Goal: Communication & Community: Share content

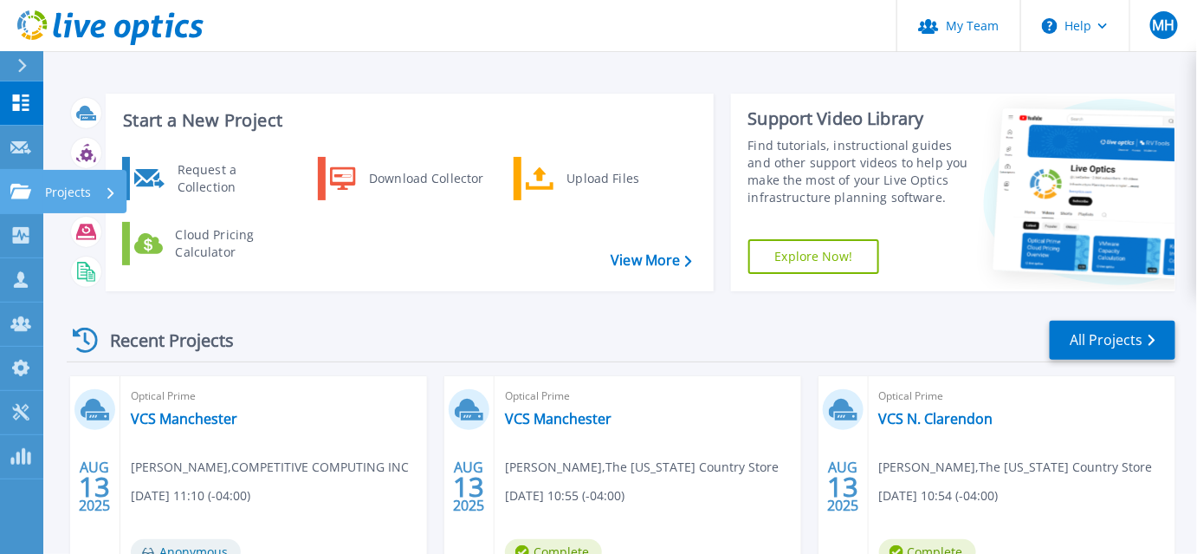
click at [25, 198] on icon at bounding box center [20, 191] width 21 height 15
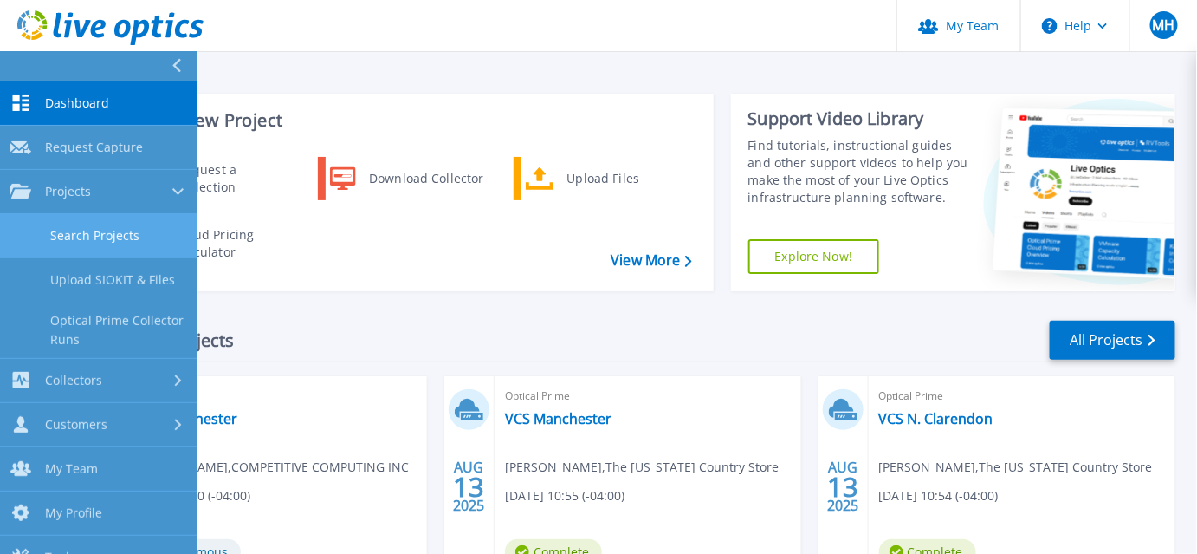
click at [94, 236] on link "Search Projects" at bounding box center [99, 236] width 198 height 44
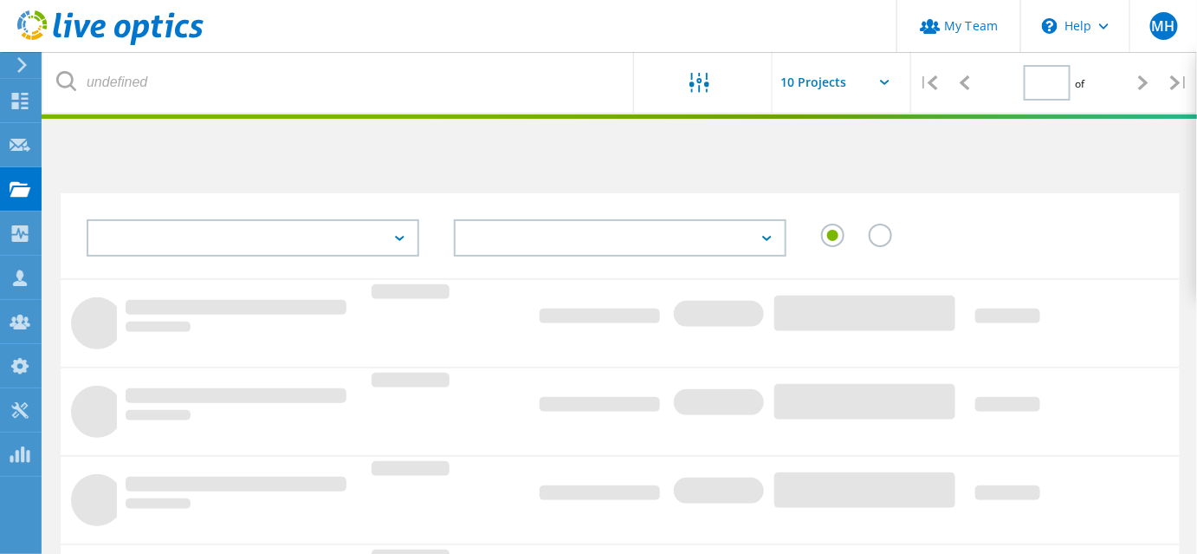
type input "1"
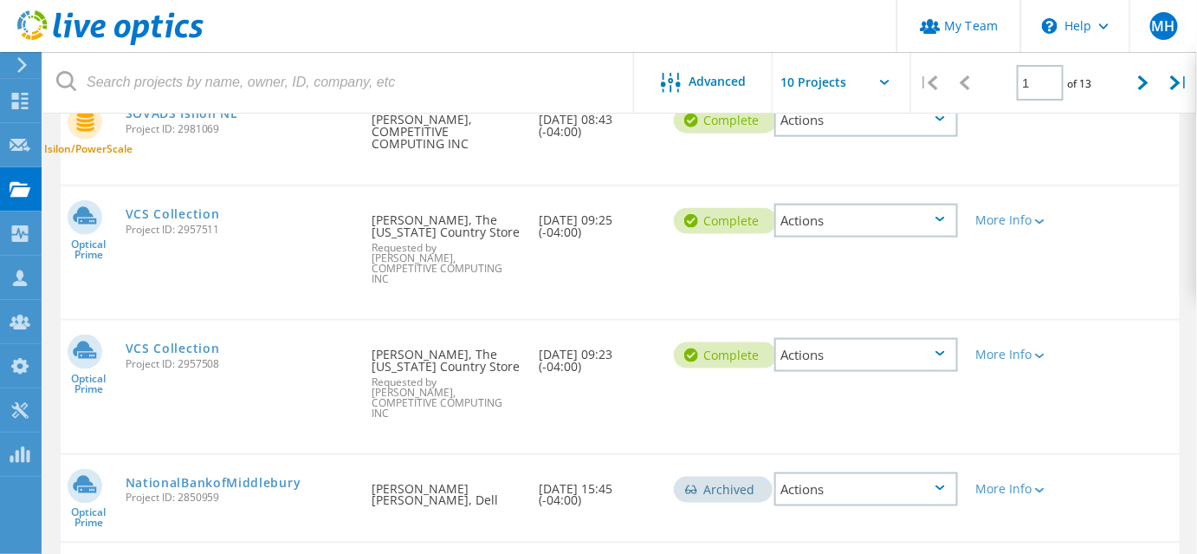
scroll to position [630, 0]
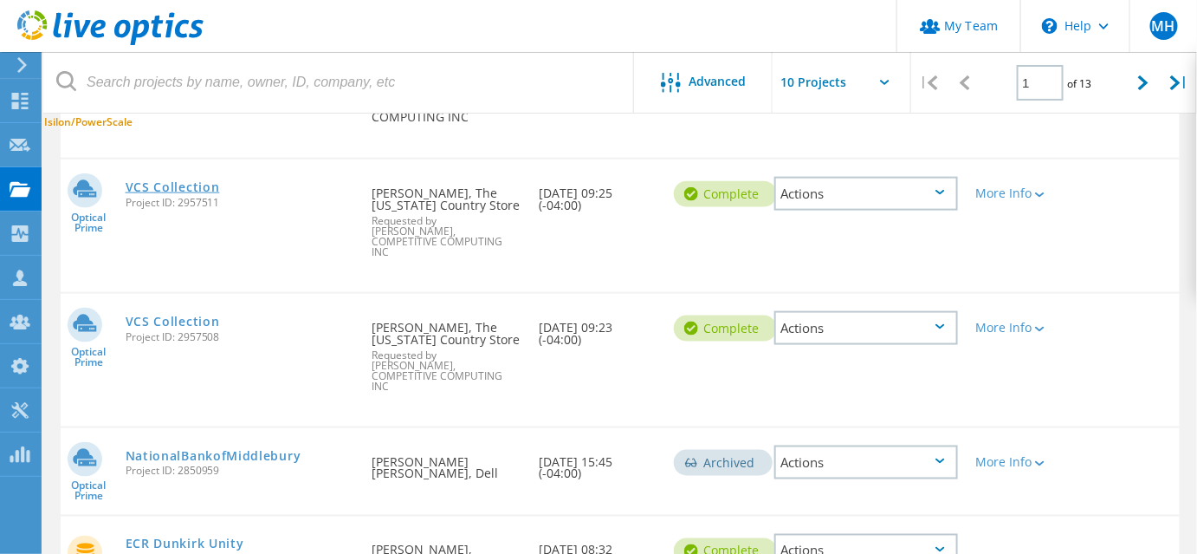
click at [200, 193] on link "VCS Collection" at bounding box center [173, 187] width 94 height 12
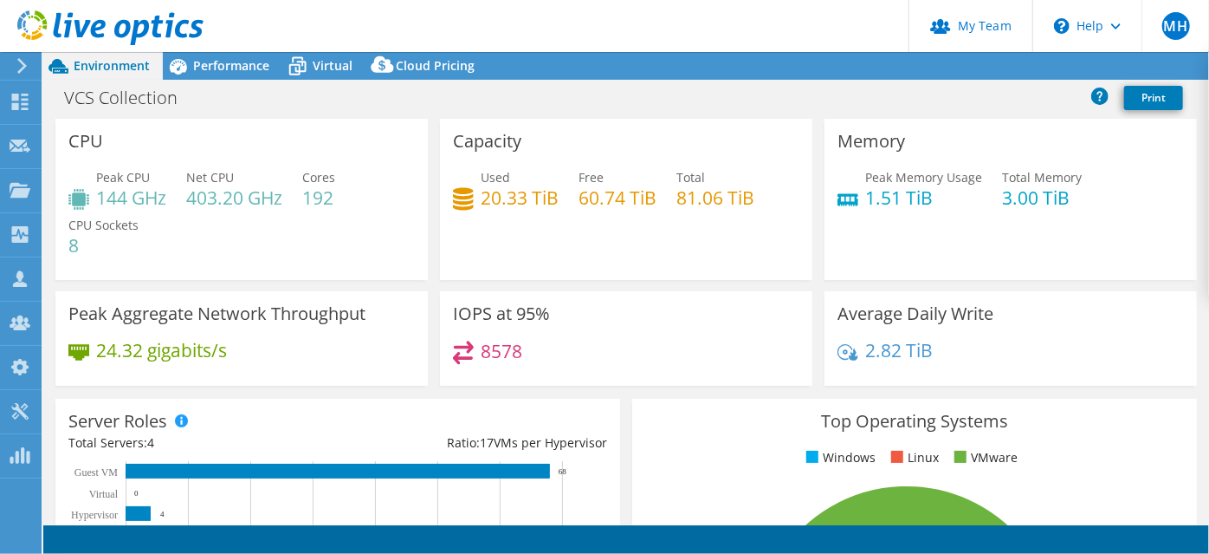
select select "USD"
click at [996, 71] on link "Share" at bounding box center [992, 66] width 71 height 27
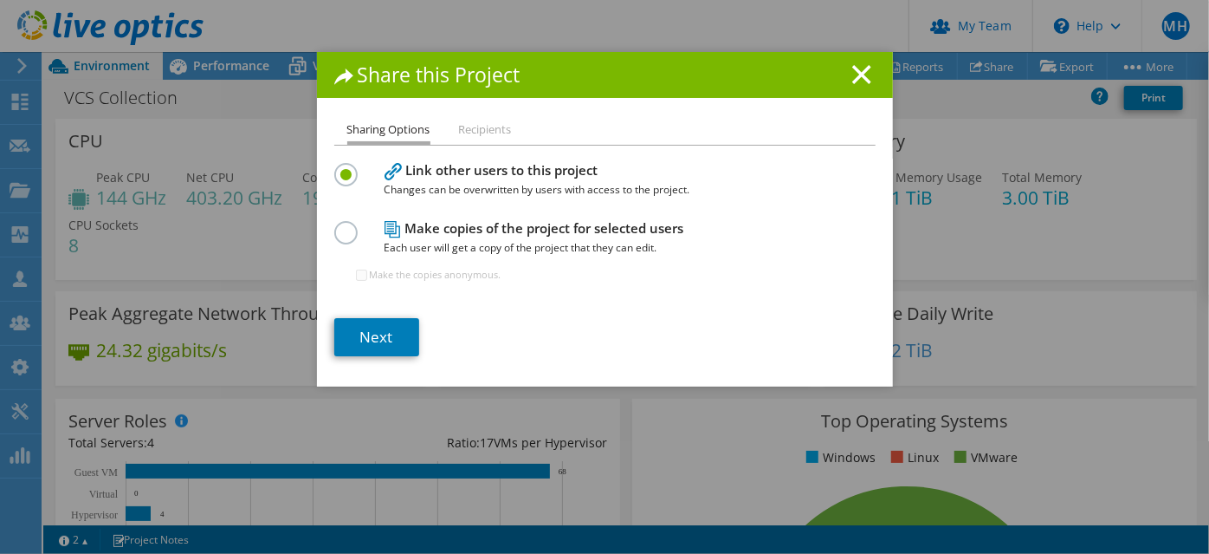
click at [480, 135] on li "Recipients" at bounding box center [485, 131] width 53 height 22
click at [386, 356] on link "Next" at bounding box center [376, 337] width 85 height 38
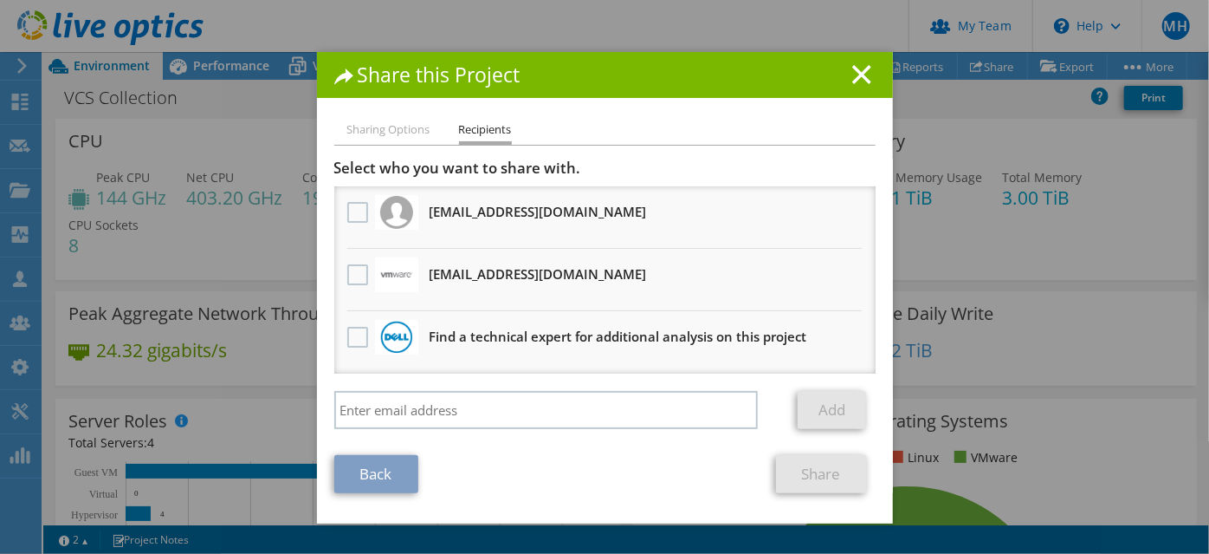
scroll to position [8, 0]
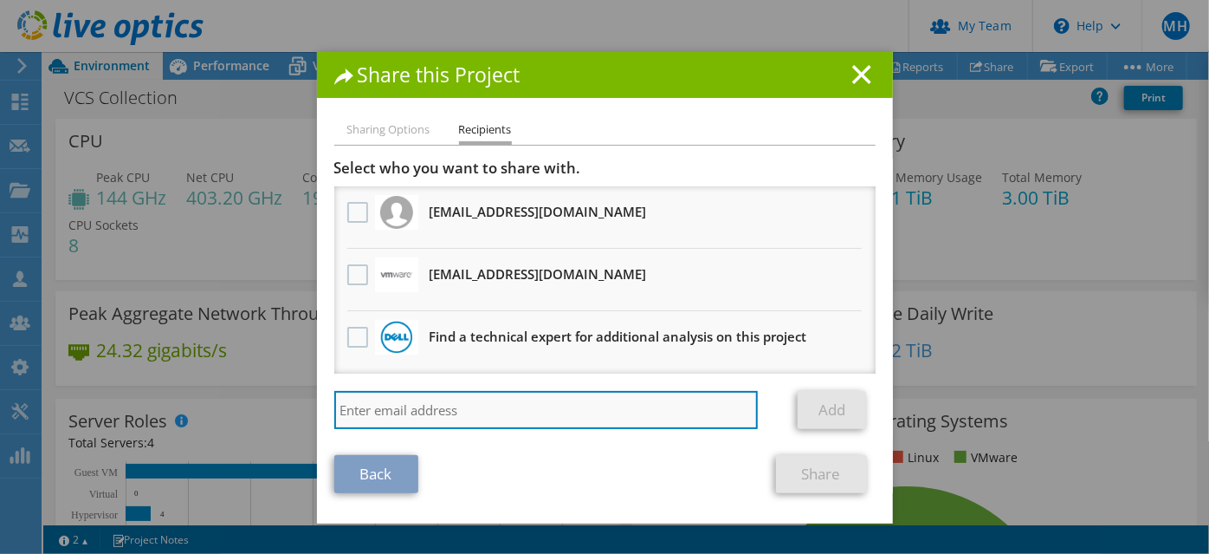
click at [485, 427] on input "search" at bounding box center [546, 410] width 424 height 38
click at [385, 429] on input "search" at bounding box center [546, 410] width 424 height 38
type input "dmargarido@itsavvy.com"
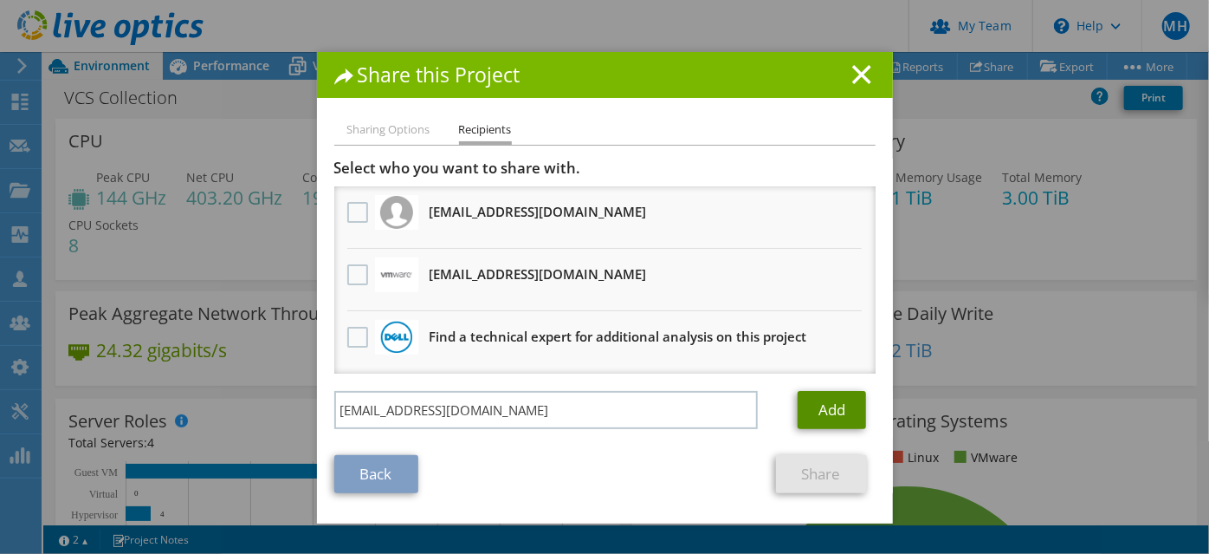
click at [810, 429] on link "Add" at bounding box center [832, 410] width 68 height 38
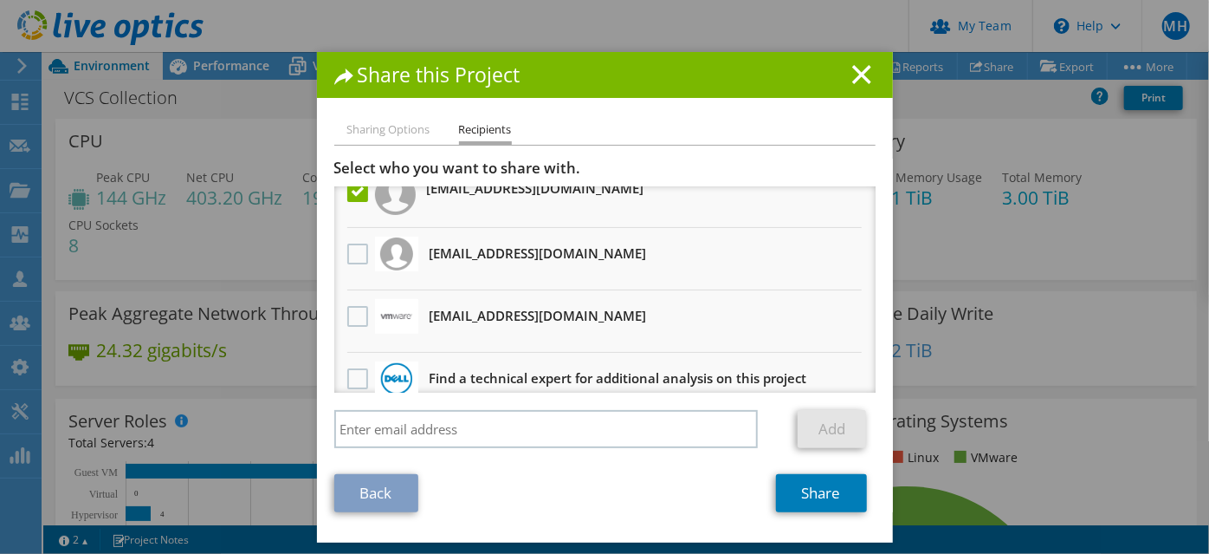
scroll to position [84, 0]
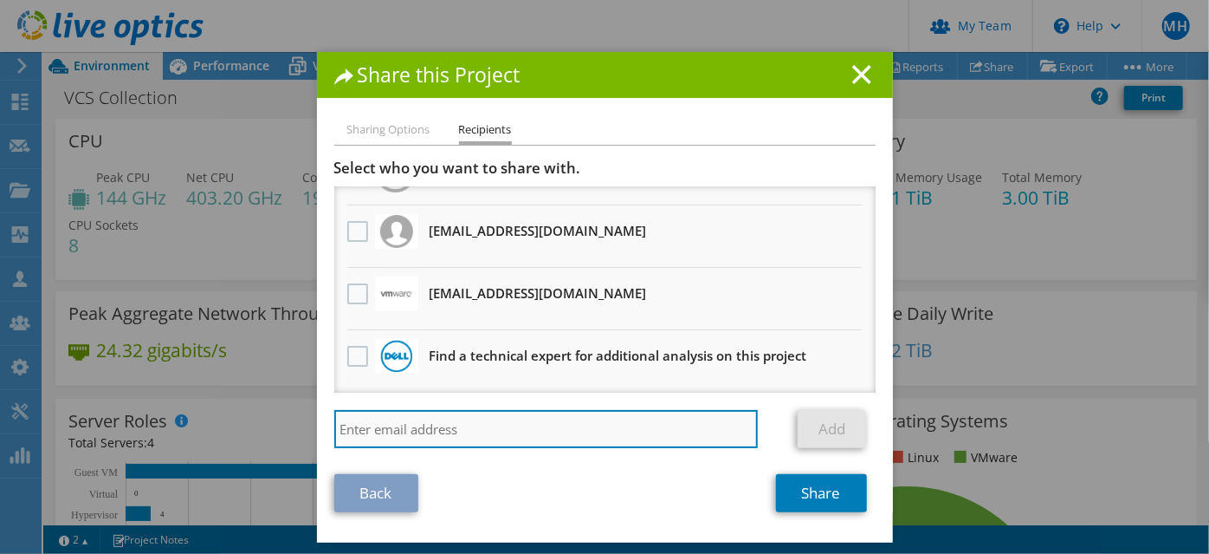
click at [560, 432] on input "search" at bounding box center [546, 429] width 424 height 38
click at [418, 430] on input "search" at bounding box center [546, 429] width 424 height 38
paste input "Jon.Wisniewski@xerox.com"
click at [575, 436] on input "Jon.Wisniewski@xerox.com" at bounding box center [546, 429] width 424 height 38
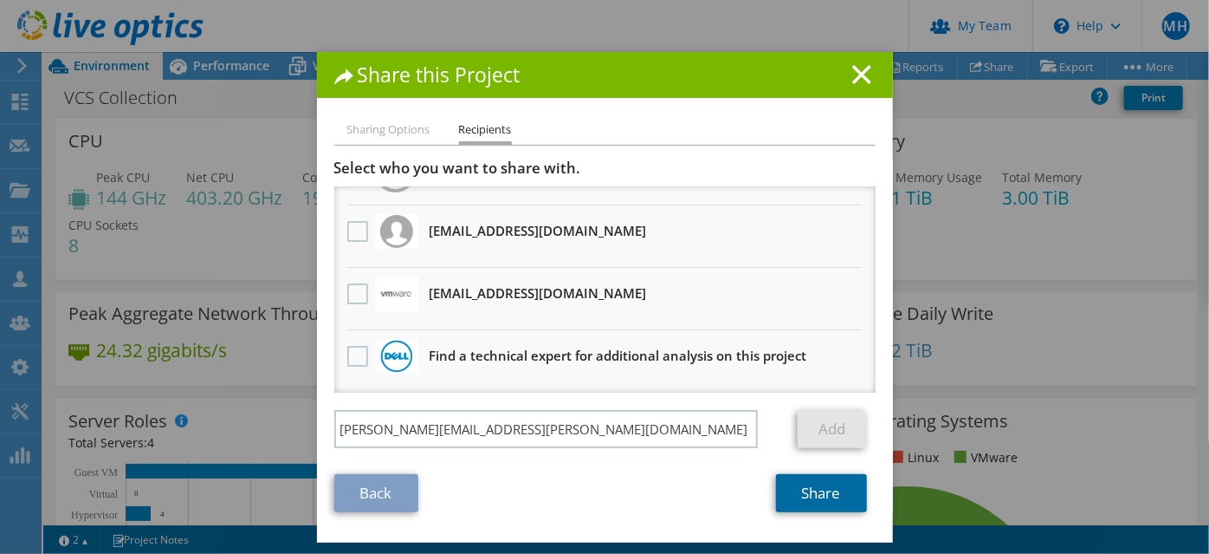
click at [799, 509] on link "Share" at bounding box center [821, 493] width 91 height 38
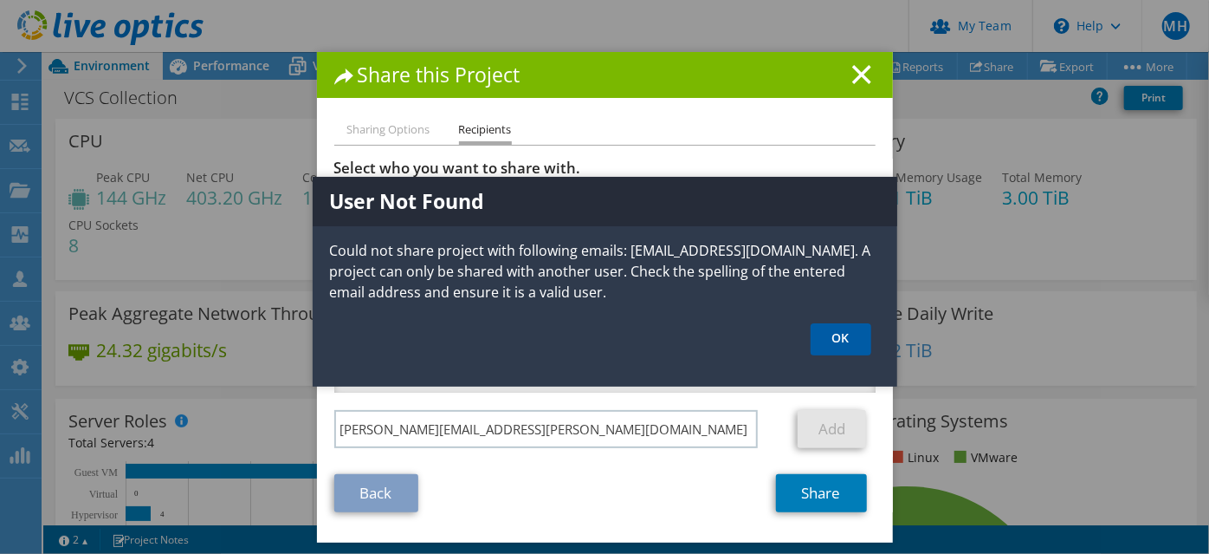
click at [832, 355] on link "OK" at bounding box center [841, 339] width 61 height 32
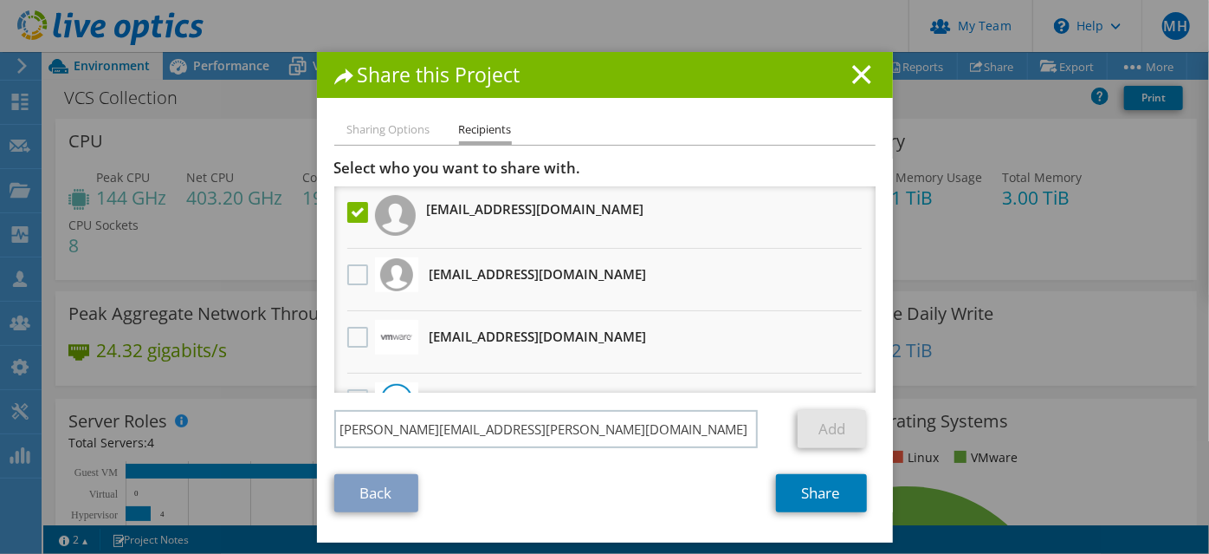
scroll to position [0, 0]
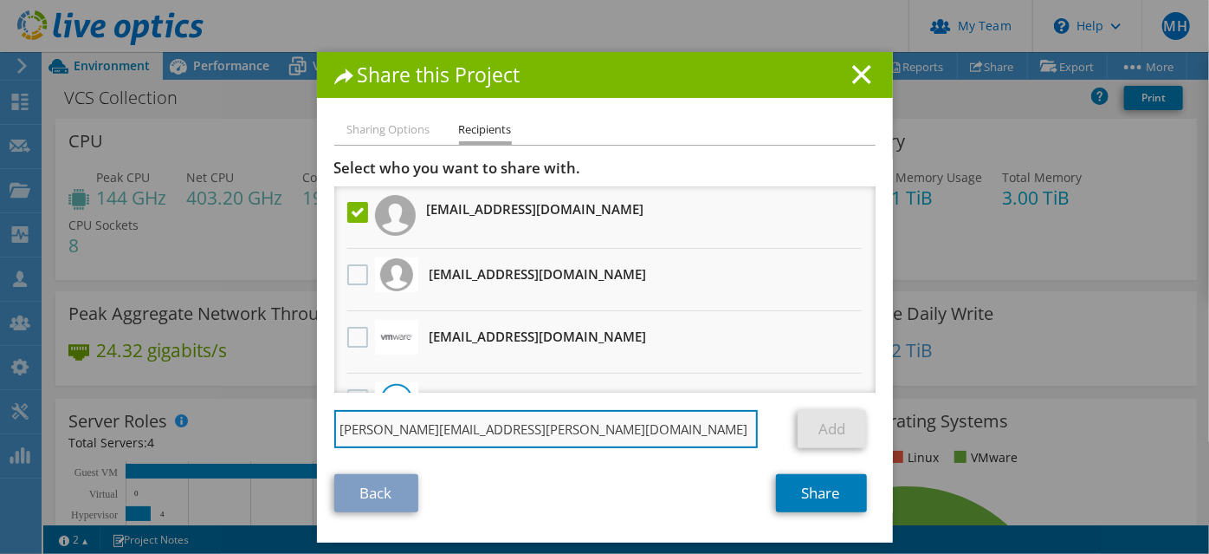
click at [577, 446] on input "Jon.Wisniewski@xerox.com" at bounding box center [546, 429] width 424 height 38
type input "J"
paste input "daniel.margarido@xerox.com"
type input "daniel.margarido@xerox.com"
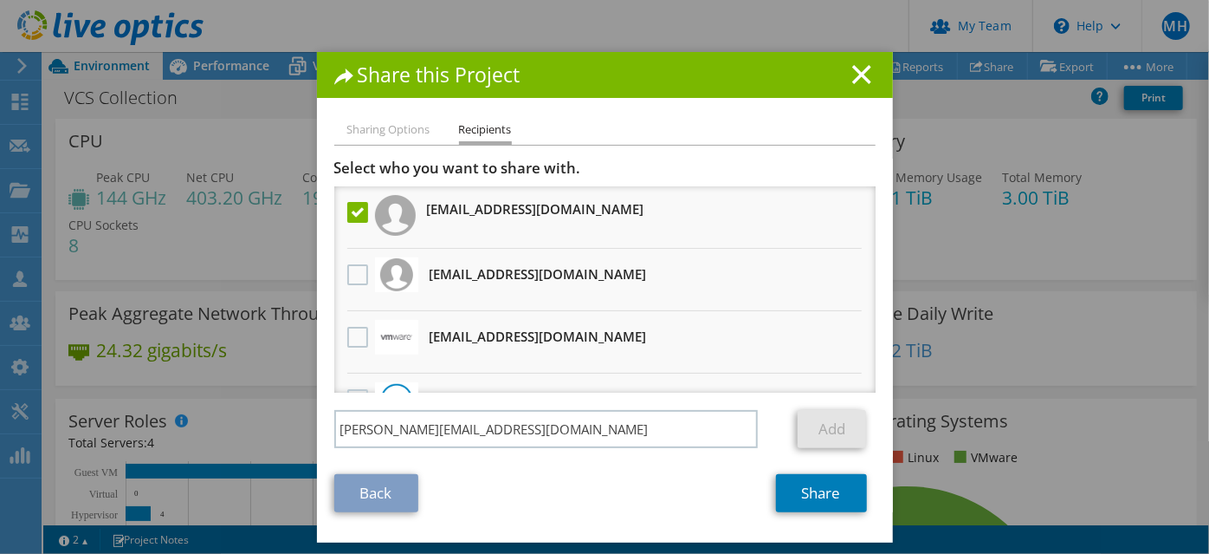
click at [358, 219] on label at bounding box center [359, 212] width 25 height 21
click at [0, 0] on input "checkbox" at bounding box center [0, 0] width 0 height 0
click at [358, 223] on label at bounding box center [359, 212] width 25 height 21
click at [0, 0] on input "checkbox" at bounding box center [0, 0] width 0 height 0
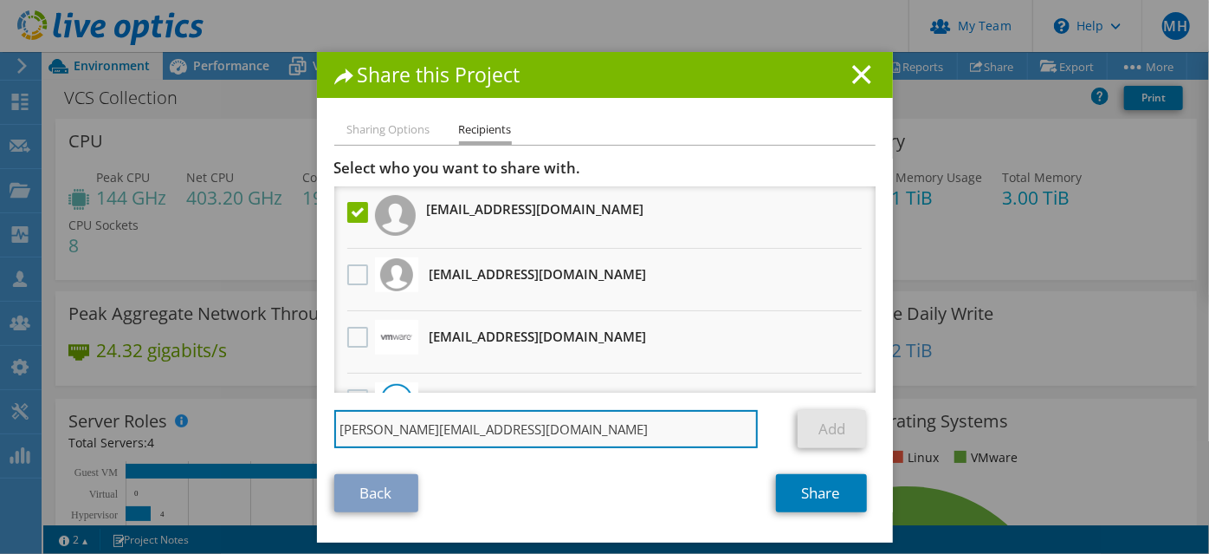
click at [575, 437] on input "daniel.margarido@xerox.com" at bounding box center [546, 429] width 424 height 38
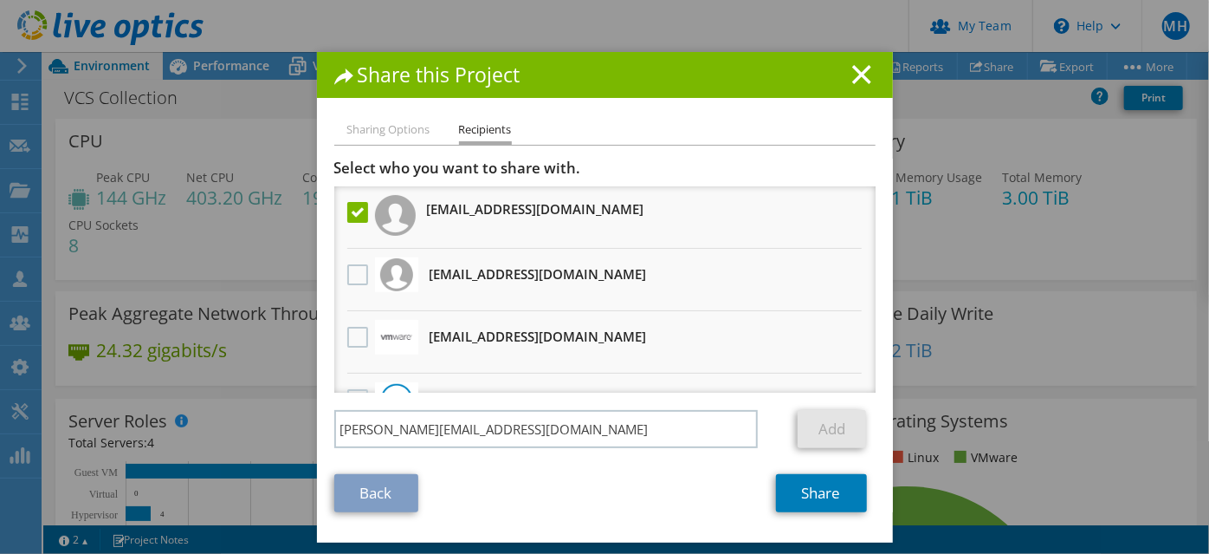
click at [394, 512] on link "Back" at bounding box center [376, 493] width 84 height 38
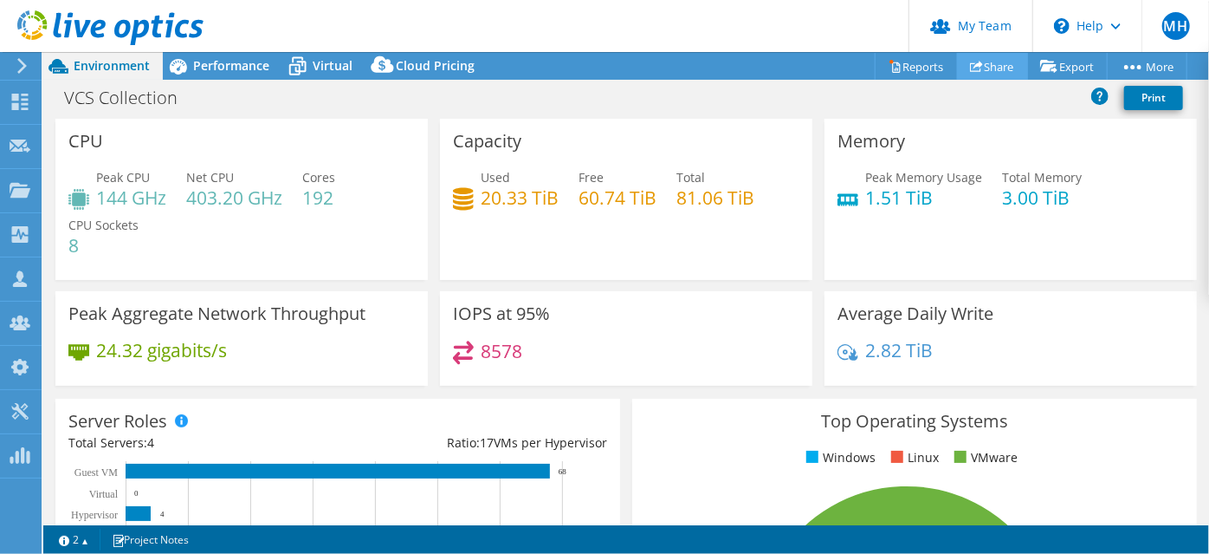
click at [1001, 72] on link "Share" at bounding box center [992, 66] width 71 height 27
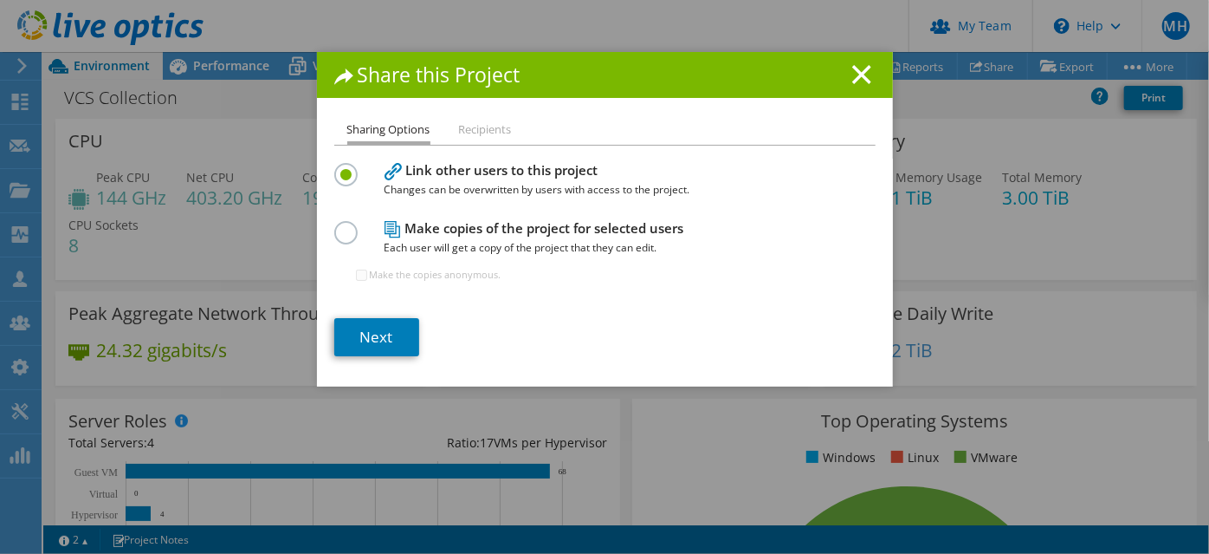
click at [335, 167] on label at bounding box center [349, 165] width 30 height 4
click at [0, 0] on input "radio" at bounding box center [0, 0] width 0 height 0
click at [336, 225] on label at bounding box center [349, 223] width 30 height 4
click at [0, 0] on input "radio" at bounding box center [0, 0] width 0 height 0
click at [383, 356] on link "Next" at bounding box center [376, 337] width 85 height 38
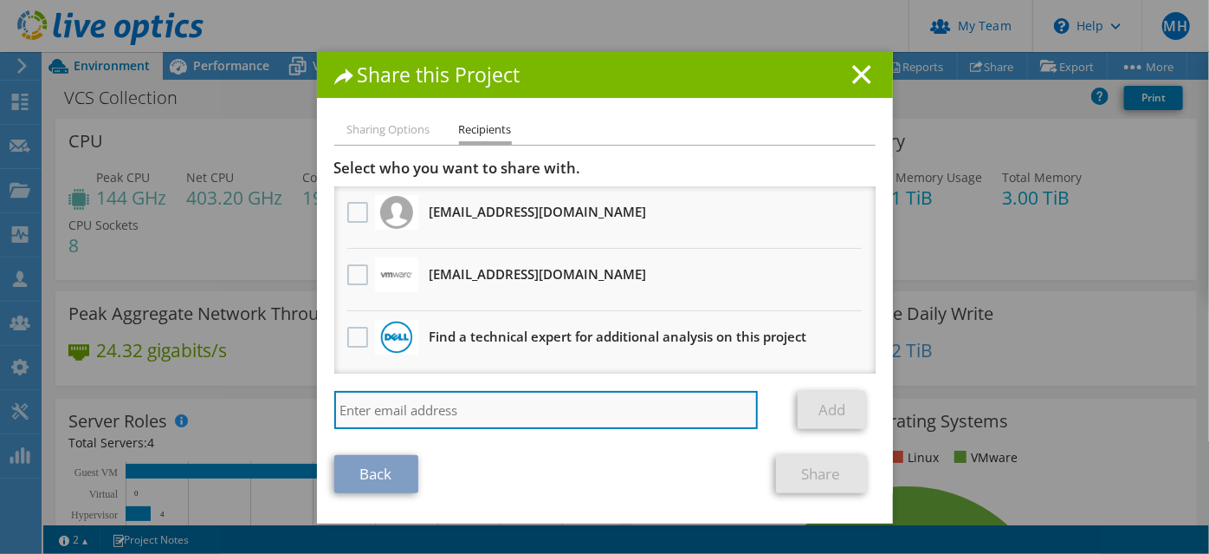
paste input "daniel.margarido@xerox.com"
type input "daniel.margarido@xerox.com"
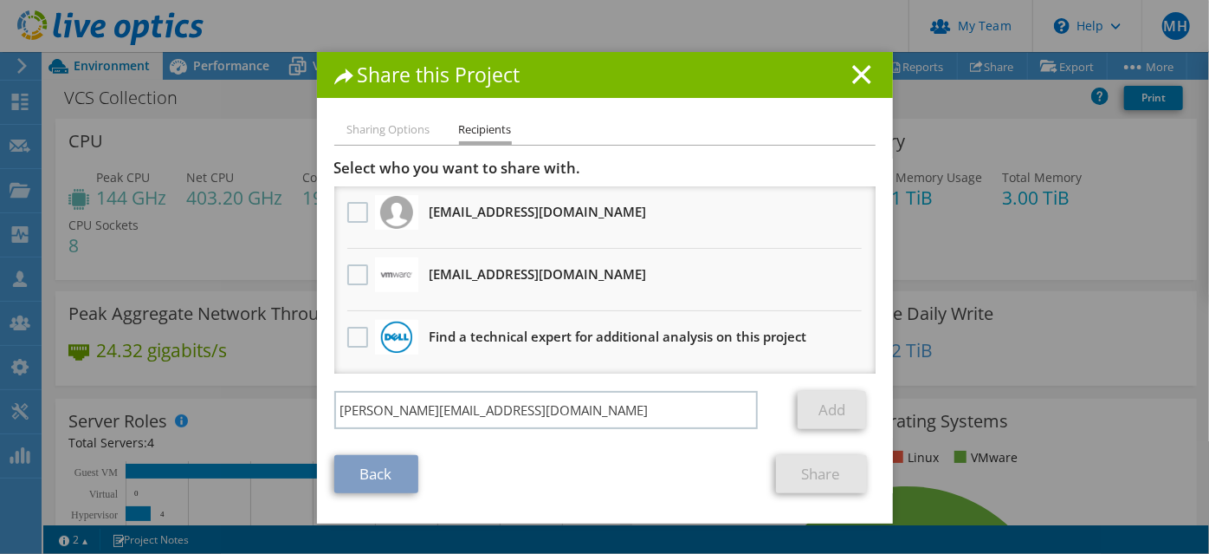
click at [813, 429] on link "Add" at bounding box center [832, 410] width 68 height 38
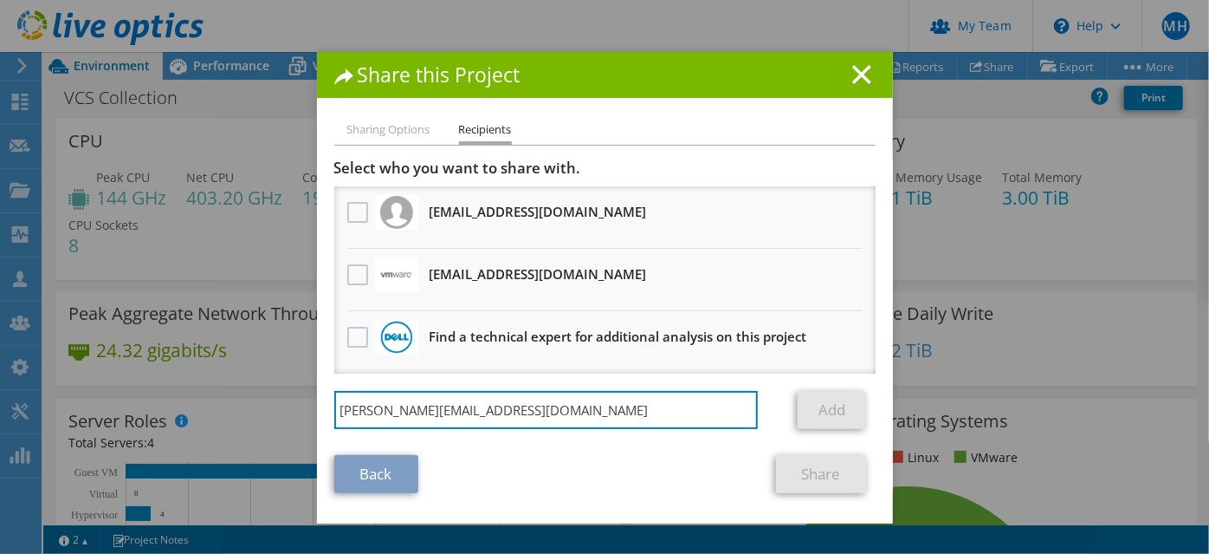
drag, startPoint x: 572, startPoint y: 440, endPoint x: 298, endPoint y: 445, distance: 273.8
click at [298, 445] on div "Share this Project Sharing Options Recipients Link other users to this project …" at bounding box center [604, 277] width 1209 height 450
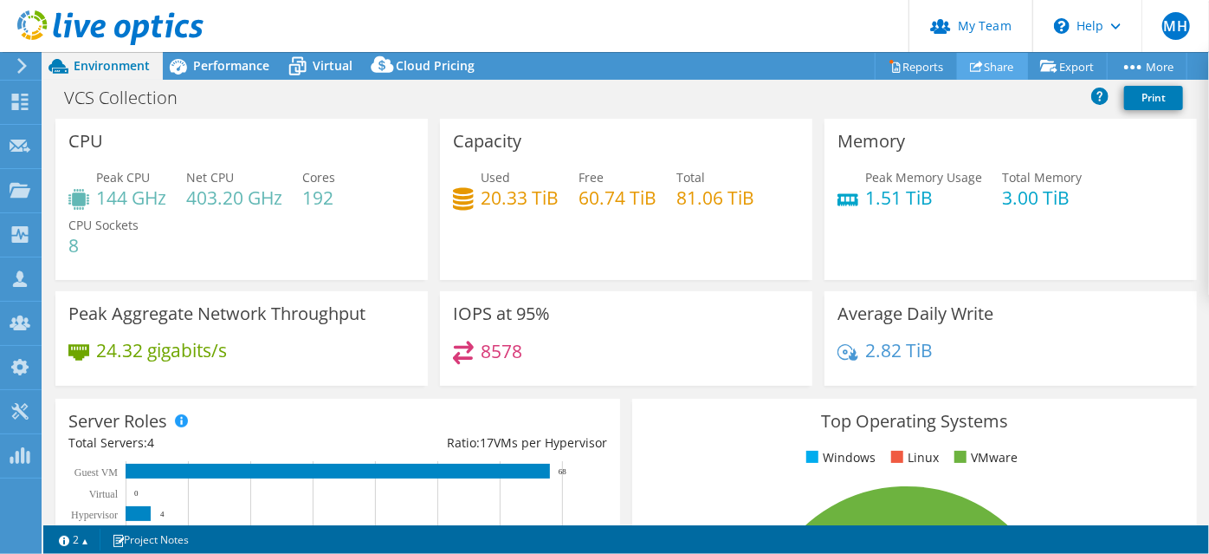
click at [993, 68] on link "Share" at bounding box center [992, 66] width 71 height 27
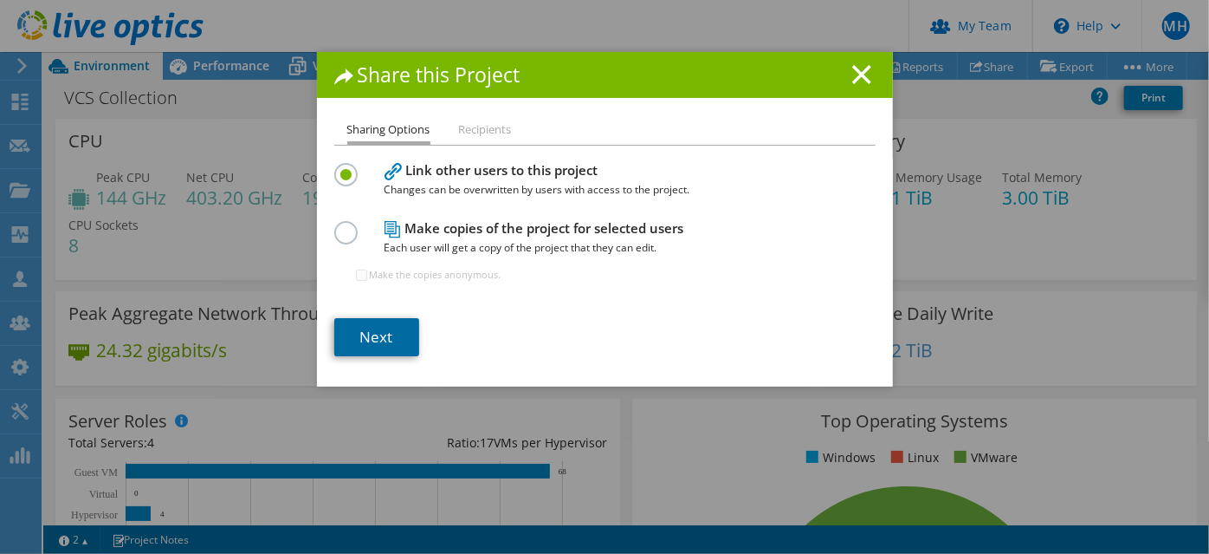
click at [374, 350] on link "Next" at bounding box center [376, 337] width 85 height 38
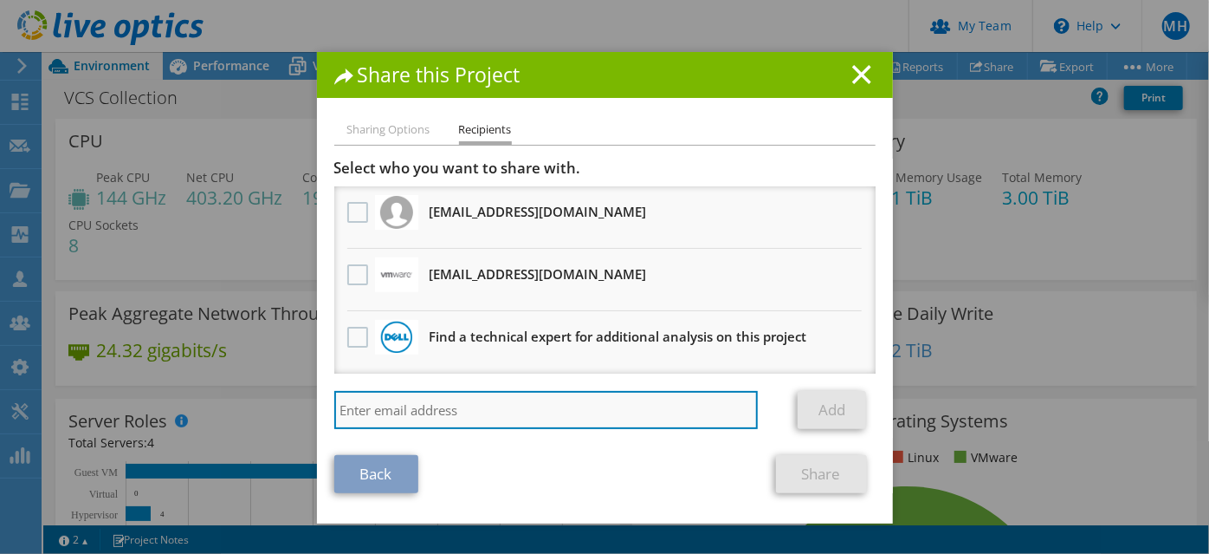
click at [383, 429] on input "search" at bounding box center [546, 410] width 424 height 38
paste input "Jon.Wisniewski@xerox.com"
type input "Jon.Wisniewski@xerox.com"
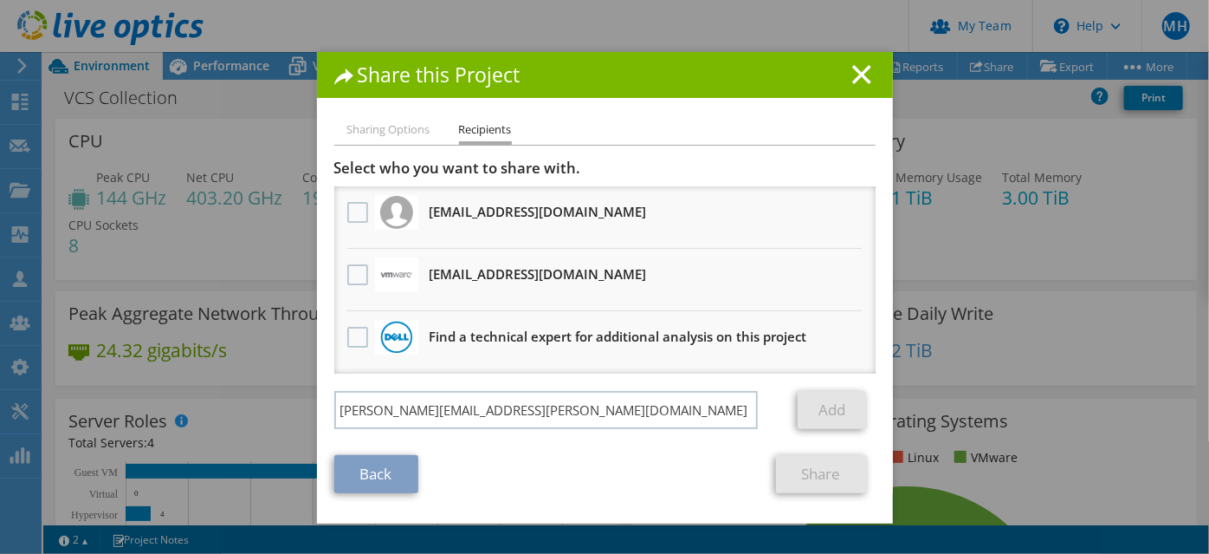
click at [463, 477] on section "Select who you want to share with. All project copies will be anonymous. ngreni…" at bounding box center [604, 326] width 541 height 334
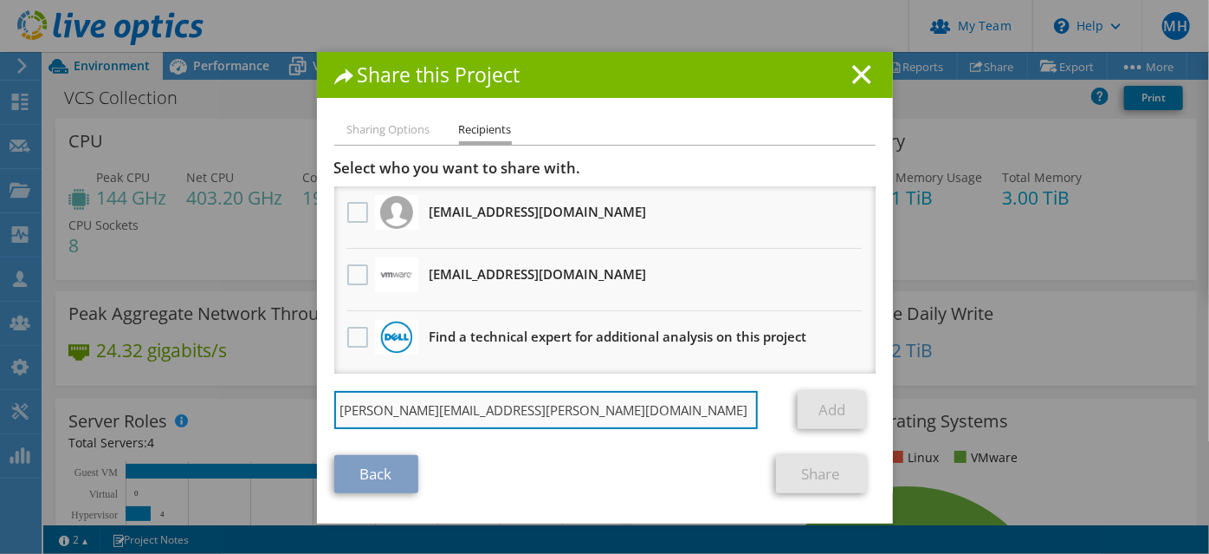
click at [541, 429] on input "Jon.Wisniewski@xerox.com" at bounding box center [546, 410] width 424 height 38
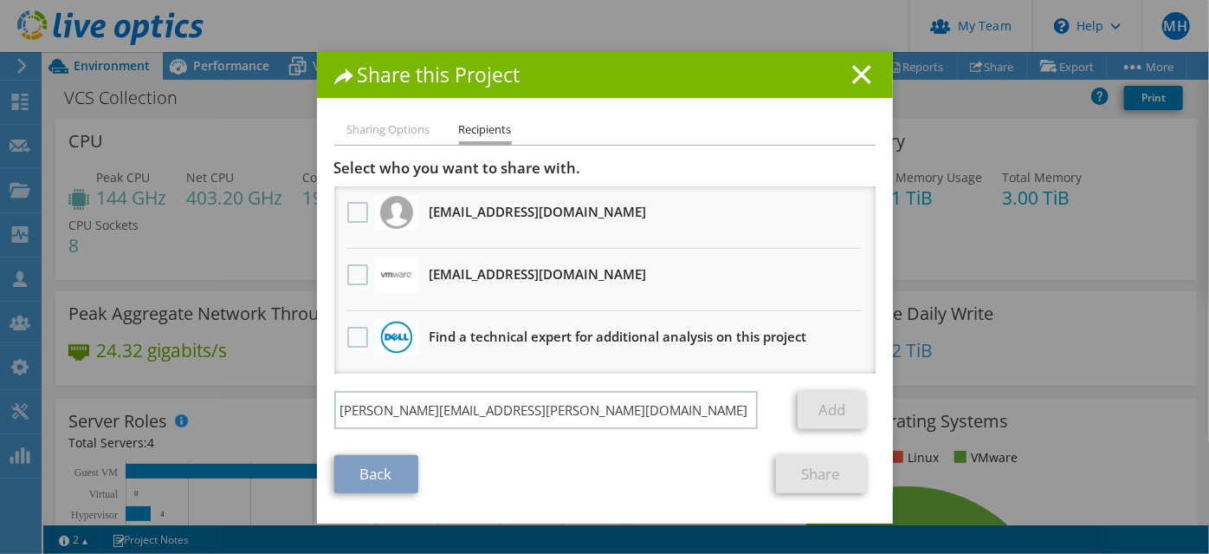
click at [819, 429] on link "Add" at bounding box center [832, 410] width 68 height 38
click at [413, 493] on link "Back" at bounding box center [376, 474] width 84 height 38
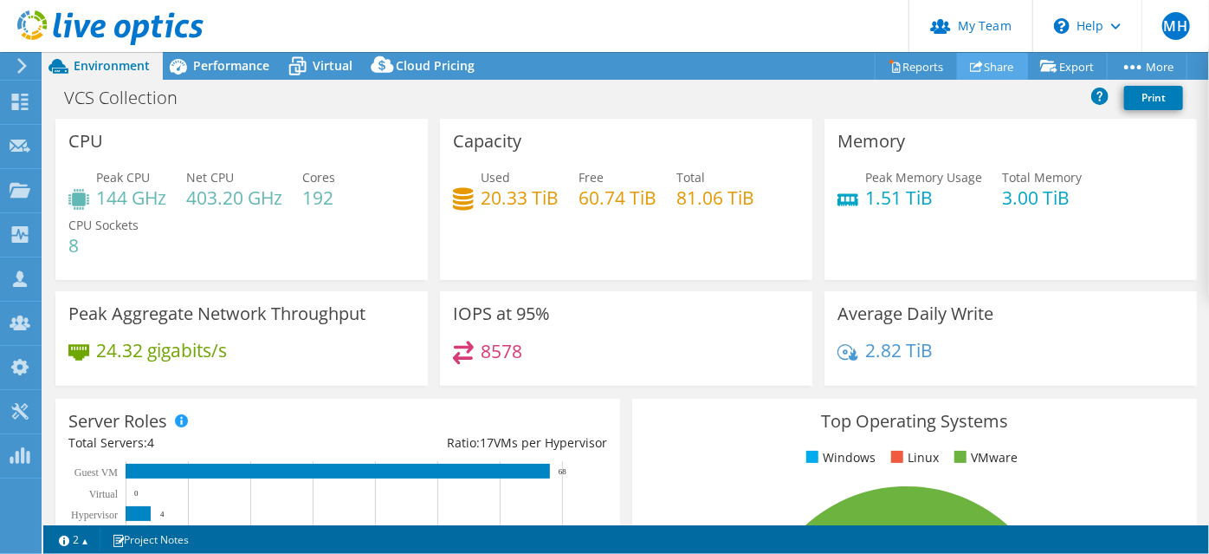
click at [992, 71] on link "Share" at bounding box center [992, 66] width 71 height 27
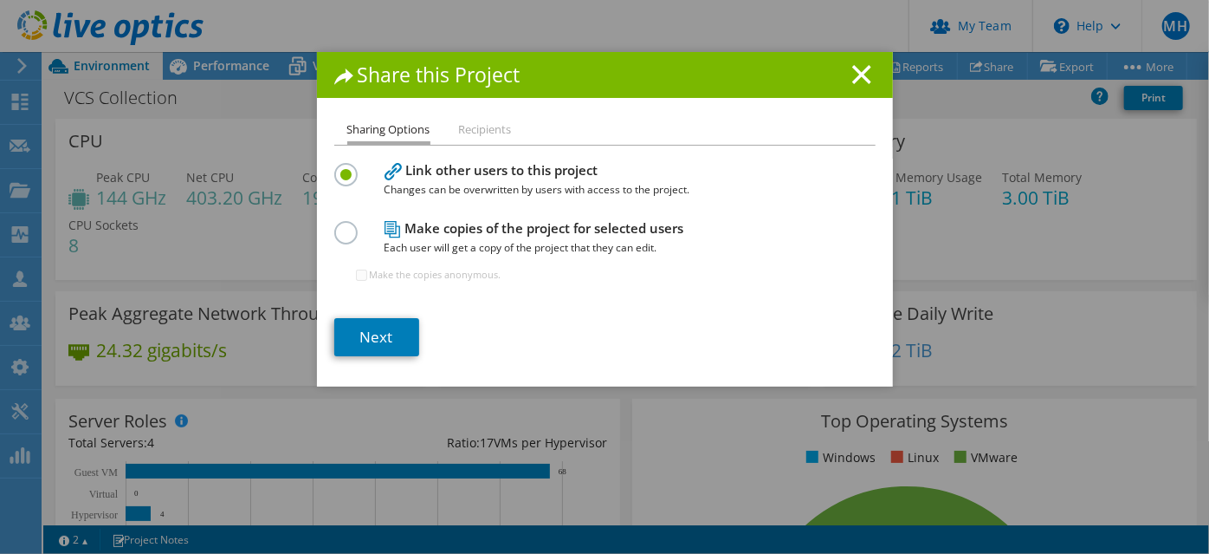
click at [340, 225] on label at bounding box center [349, 223] width 30 height 4
click at [0, 0] on input "radio" at bounding box center [0, 0] width 0 height 0
click at [356, 281] on input "Make the copies anonymous." at bounding box center [361, 274] width 11 height 11
checkbox input "true"
click at [381, 356] on link "Next" at bounding box center [376, 337] width 85 height 38
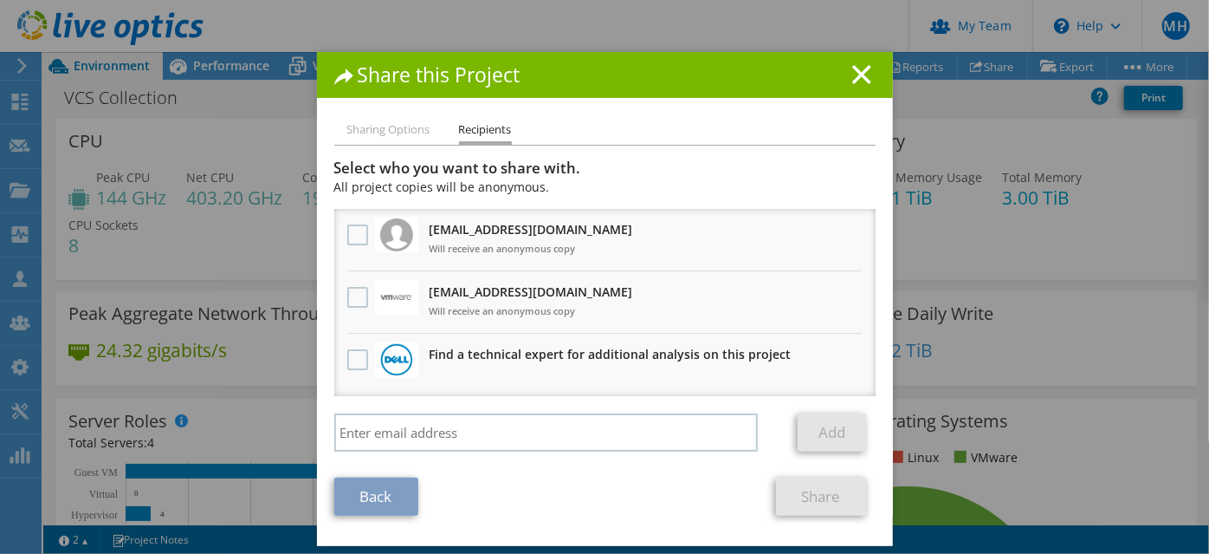
scroll to position [2, 0]
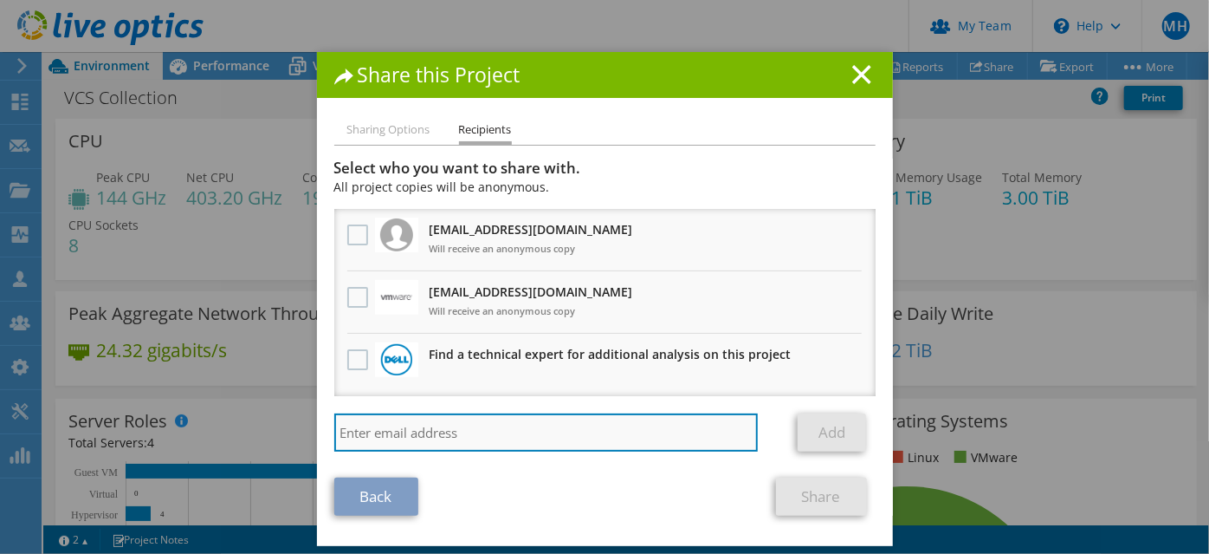
click at [489, 451] on input "search" at bounding box center [546, 432] width 424 height 38
paste input "Jon.Wisniewski@xerox.com"
type input "Jon.Wisniewski@xerox.com"
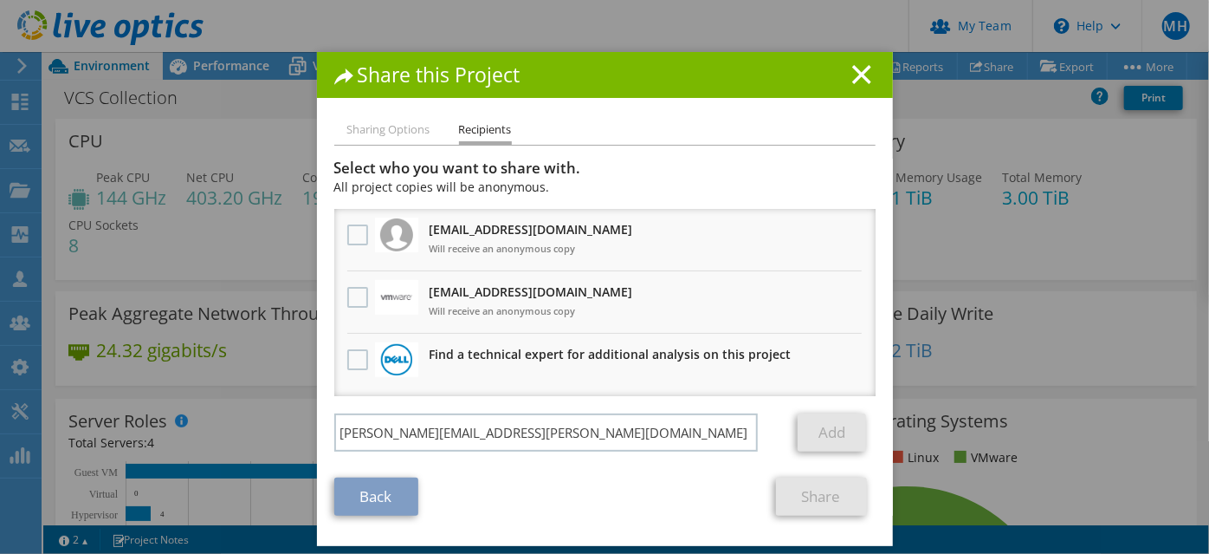
click at [832, 451] on link "Add" at bounding box center [832, 432] width 68 height 38
click at [391, 515] on link "Back" at bounding box center [376, 496] width 84 height 38
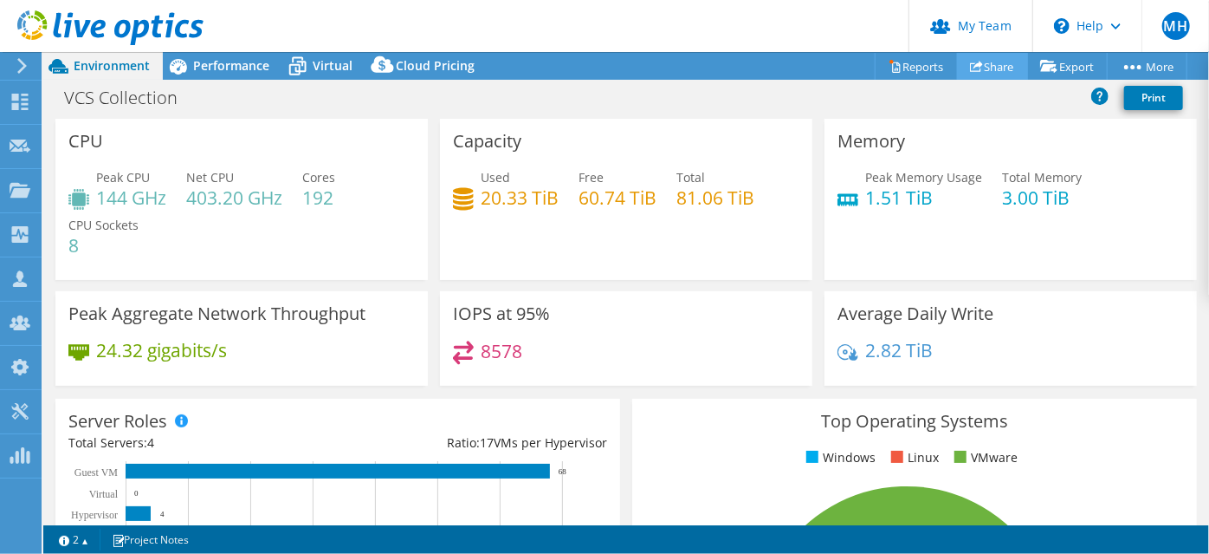
click at [1005, 78] on link "Share" at bounding box center [992, 66] width 71 height 27
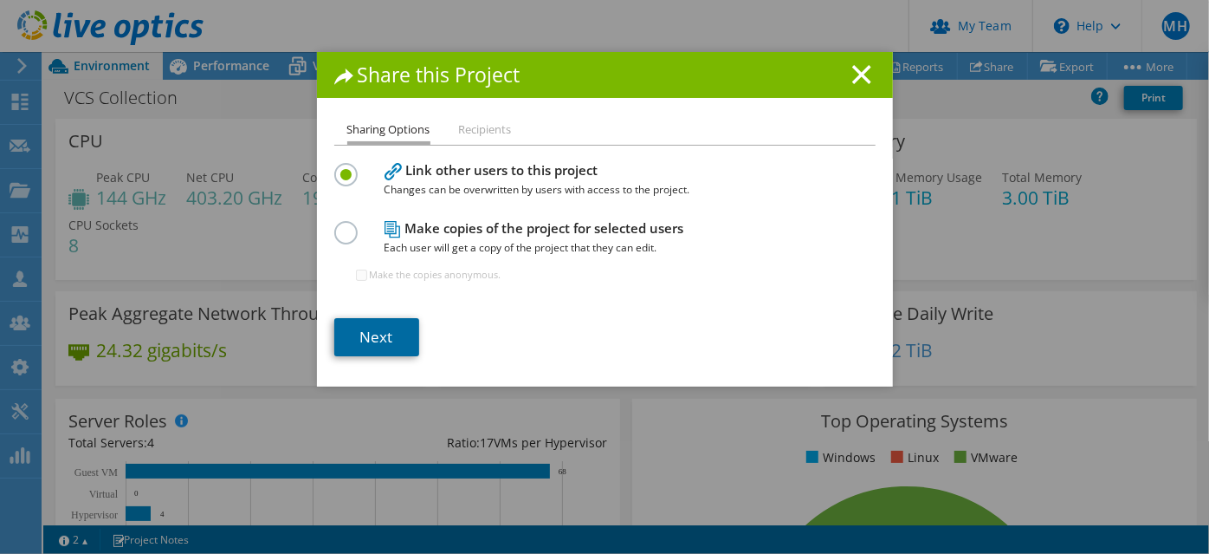
click at [377, 356] on link "Next" at bounding box center [376, 337] width 85 height 38
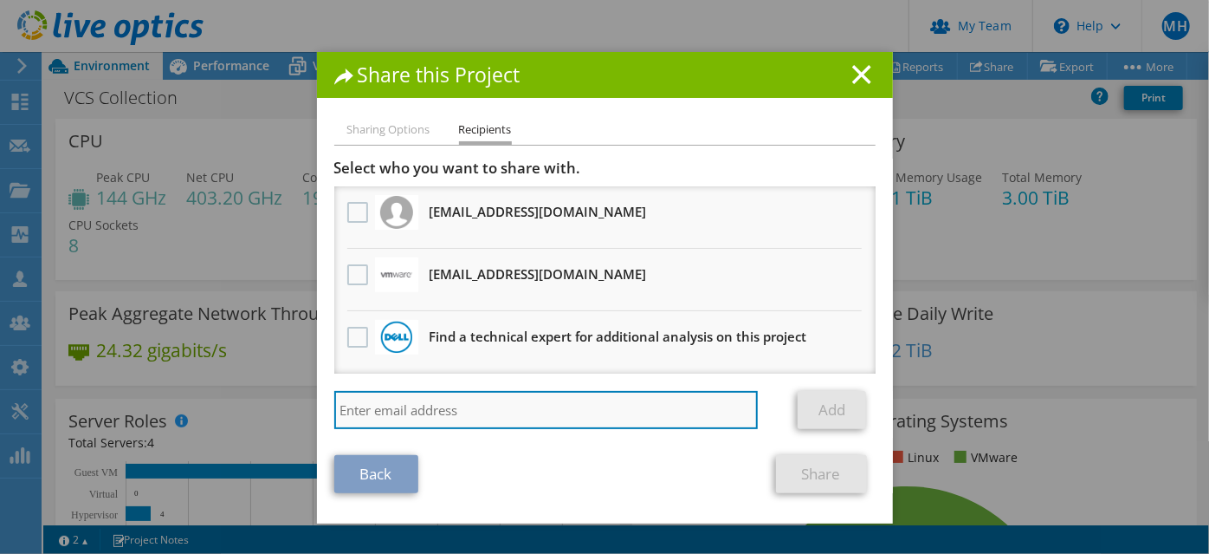
click at [448, 427] on input "search" at bounding box center [546, 410] width 424 height 38
type input "mike.haskins@xerox.com"
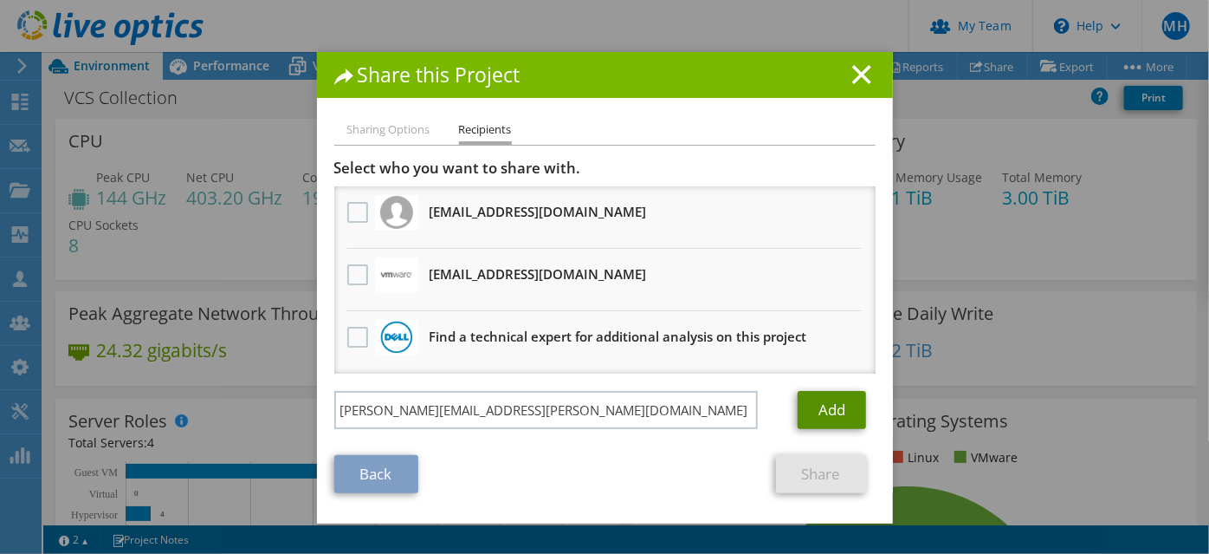
click at [832, 429] on link "Add" at bounding box center [832, 410] width 68 height 38
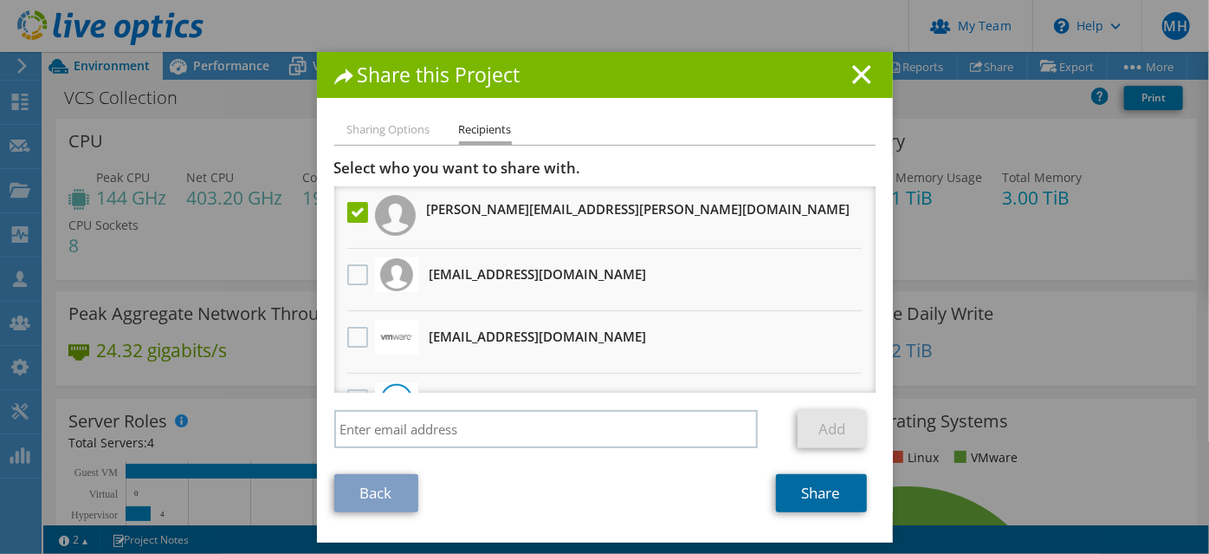
click at [797, 506] on link "Share" at bounding box center [821, 493] width 91 height 38
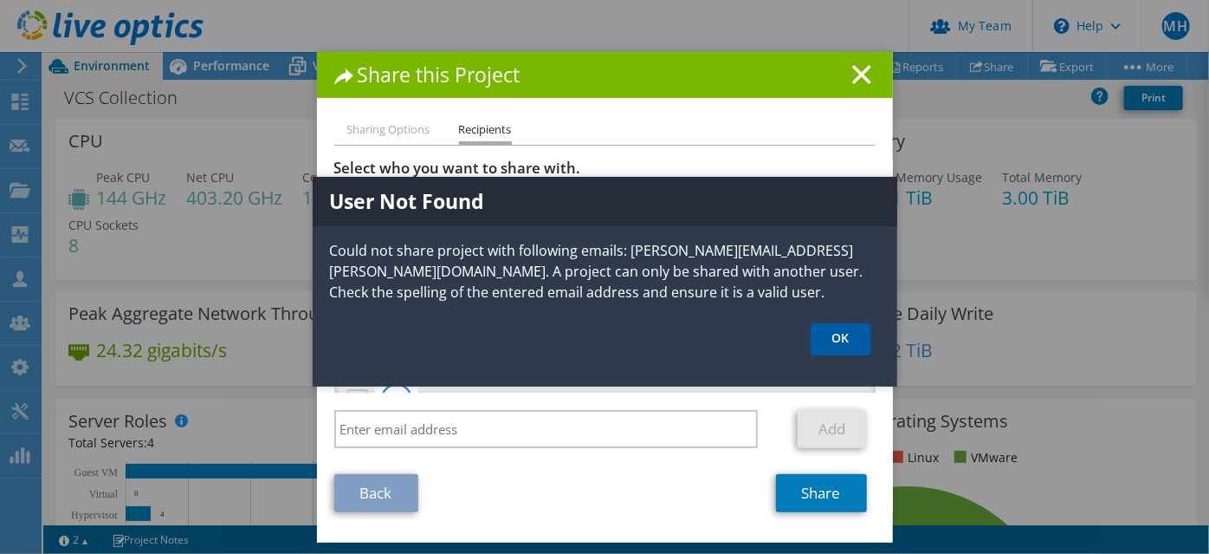
click at [850, 355] on link "OK" at bounding box center [841, 339] width 61 height 32
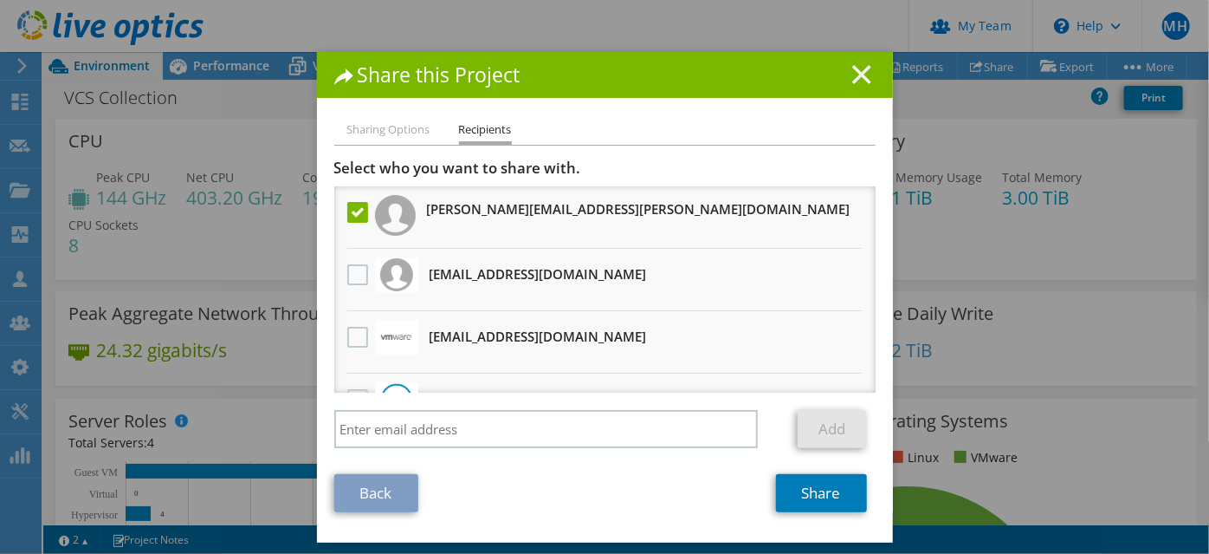
click at [855, 76] on line at bounding box center [861, 74] width 17 height 17
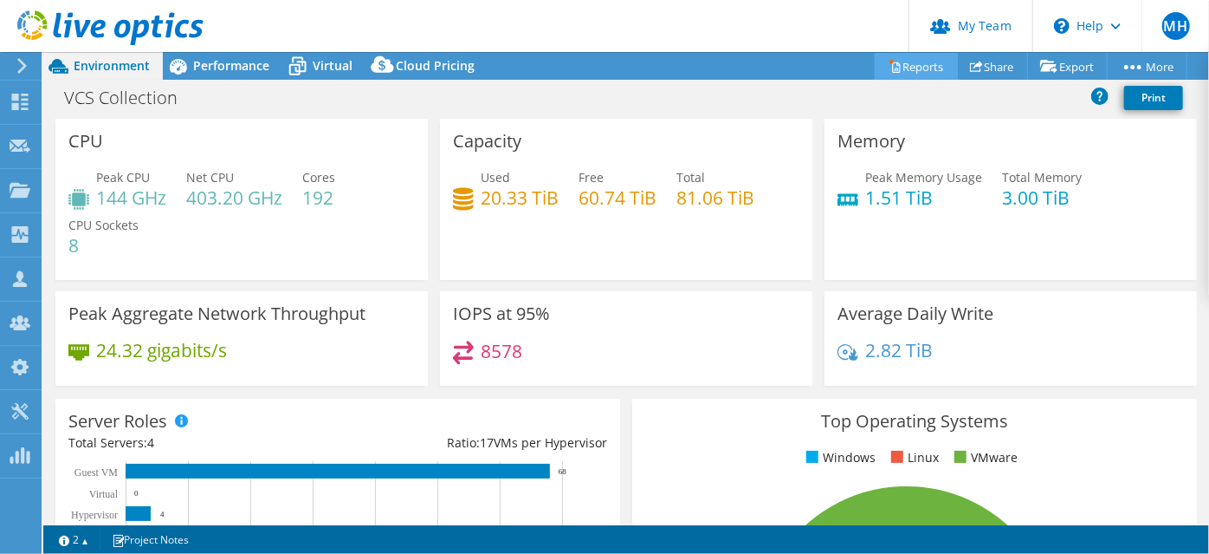
click at [921, 69] on link "Reports" at bounding box center [916, 66] width 83 height 27
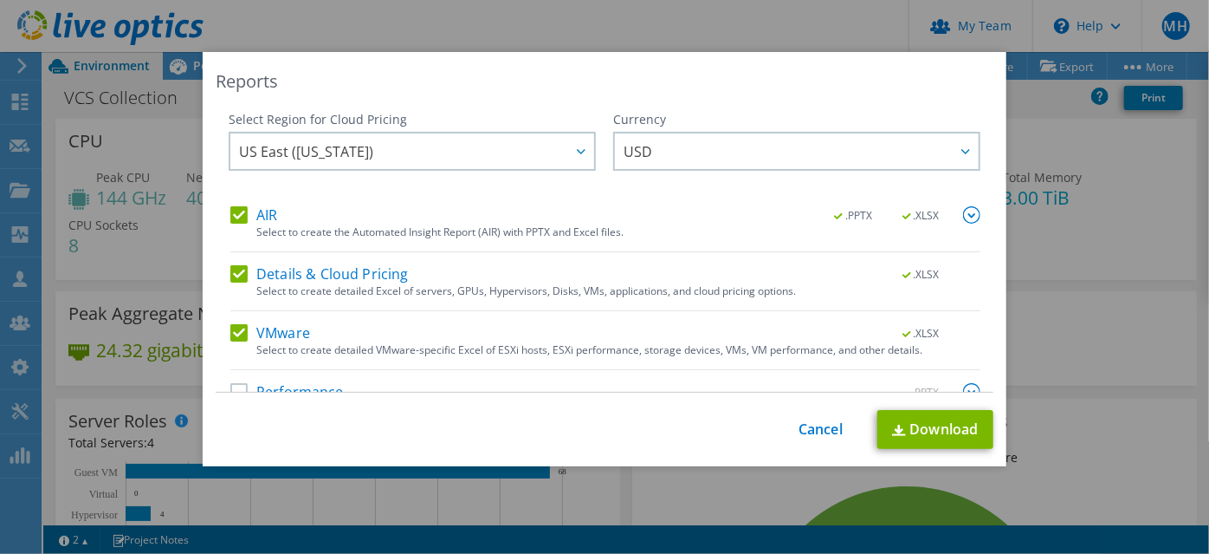
click at [237, 274] on label "Details & Cloud Pricing" at bounding box center [319, 273] width 178 height 17
click at [0, 0] on input "Details & Cloud Pricing" at bounding box center [0, 0] width 0 height 0
click at [812, 430] on link "Cancel" at bounding box center [821, 429] width 44 height 16
